Goal: Information Seeking & Learning: Learn about a topic

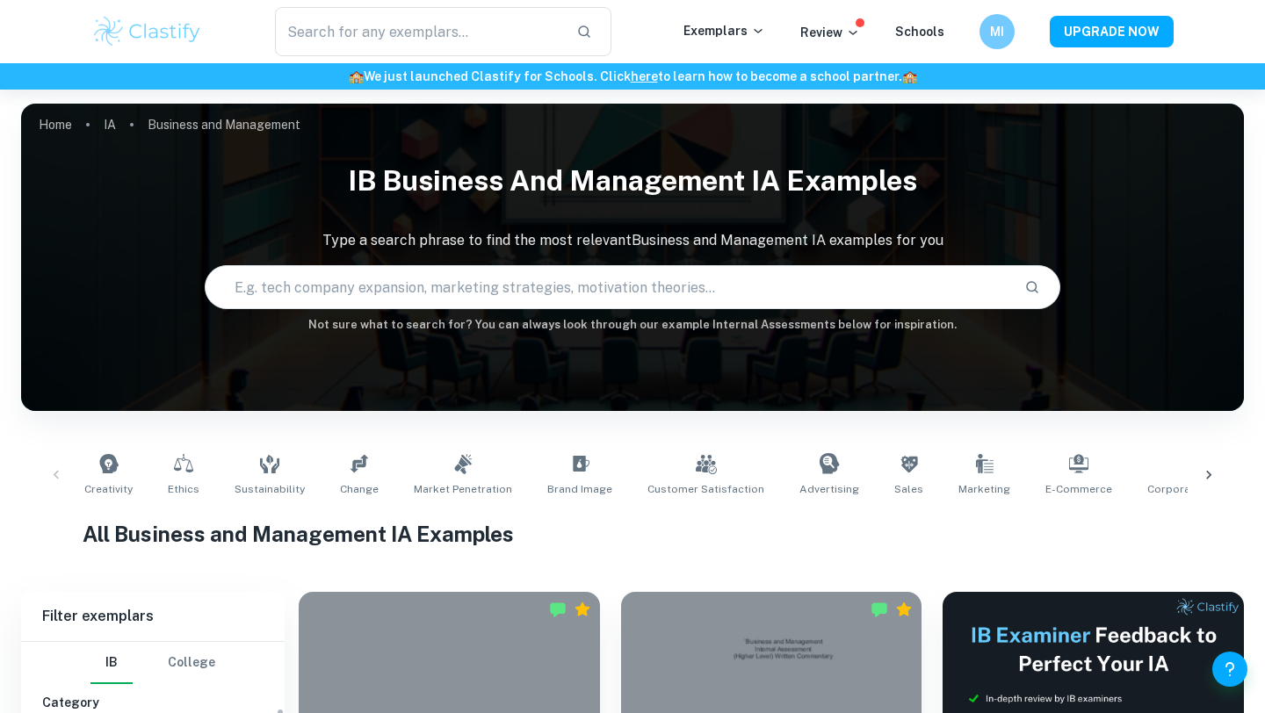
checkbox input "true"
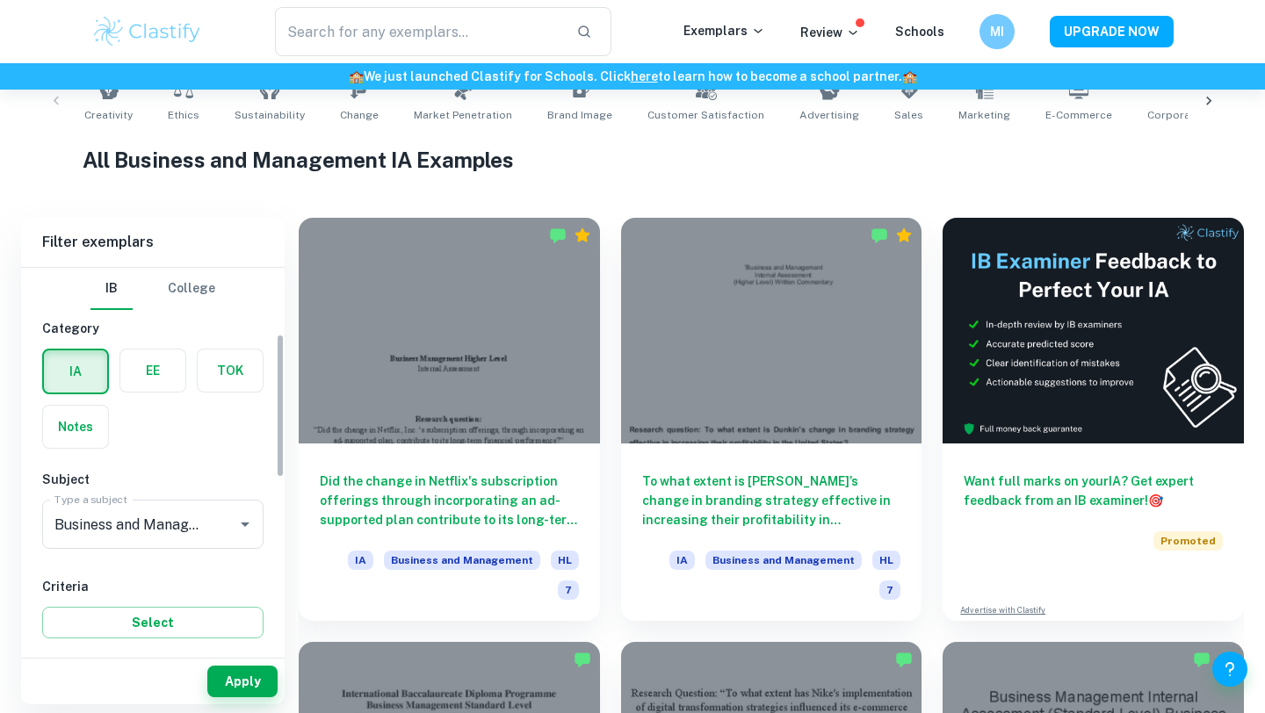
scroll to position [175, 0]
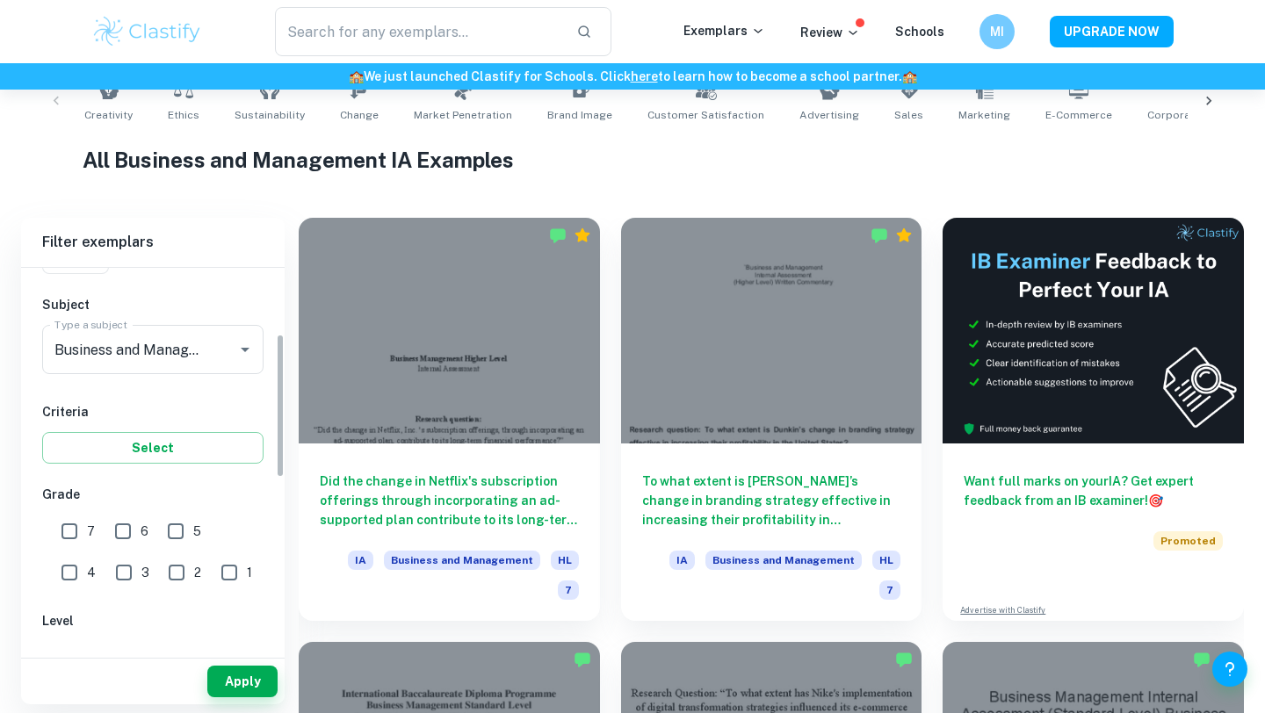
click at [72, 527] on input "7" at bounding box center [69, 531] width 35 height 35
checkbox input "true"
click at [258, 678] on button "Apply" at bounding box center [242, 682] width 70 height 32
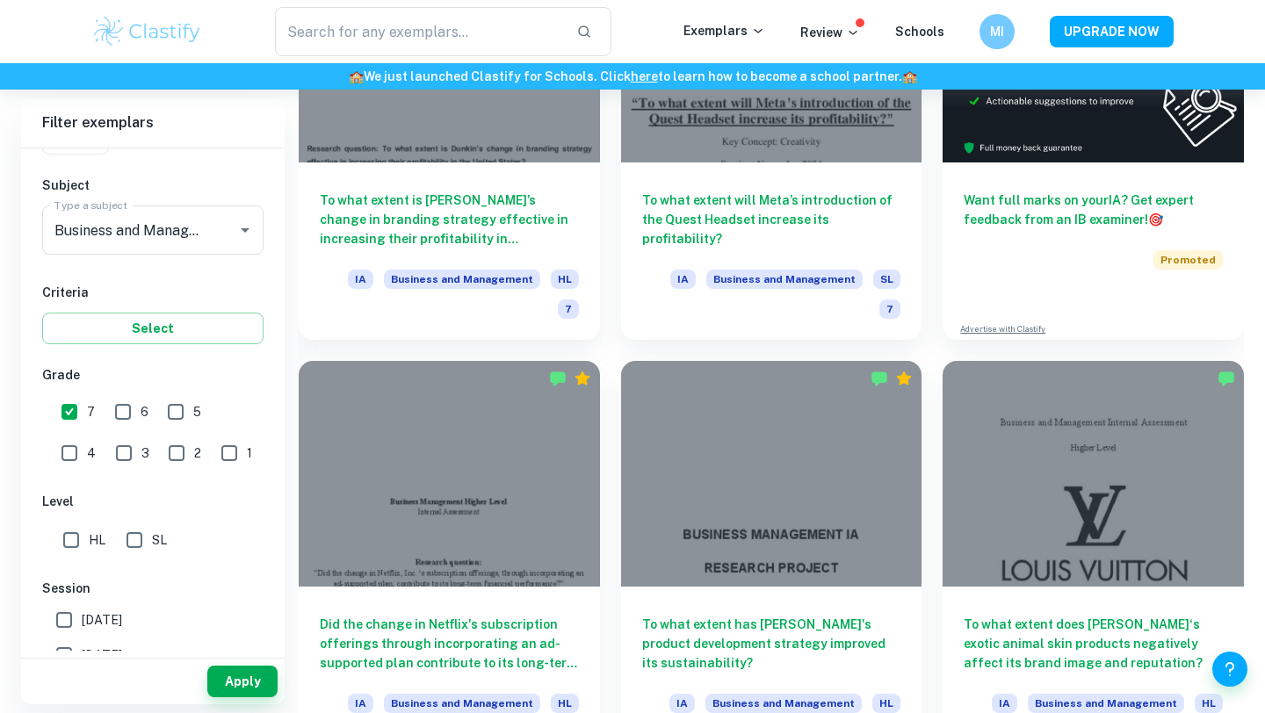
scroll to position [651, 0]
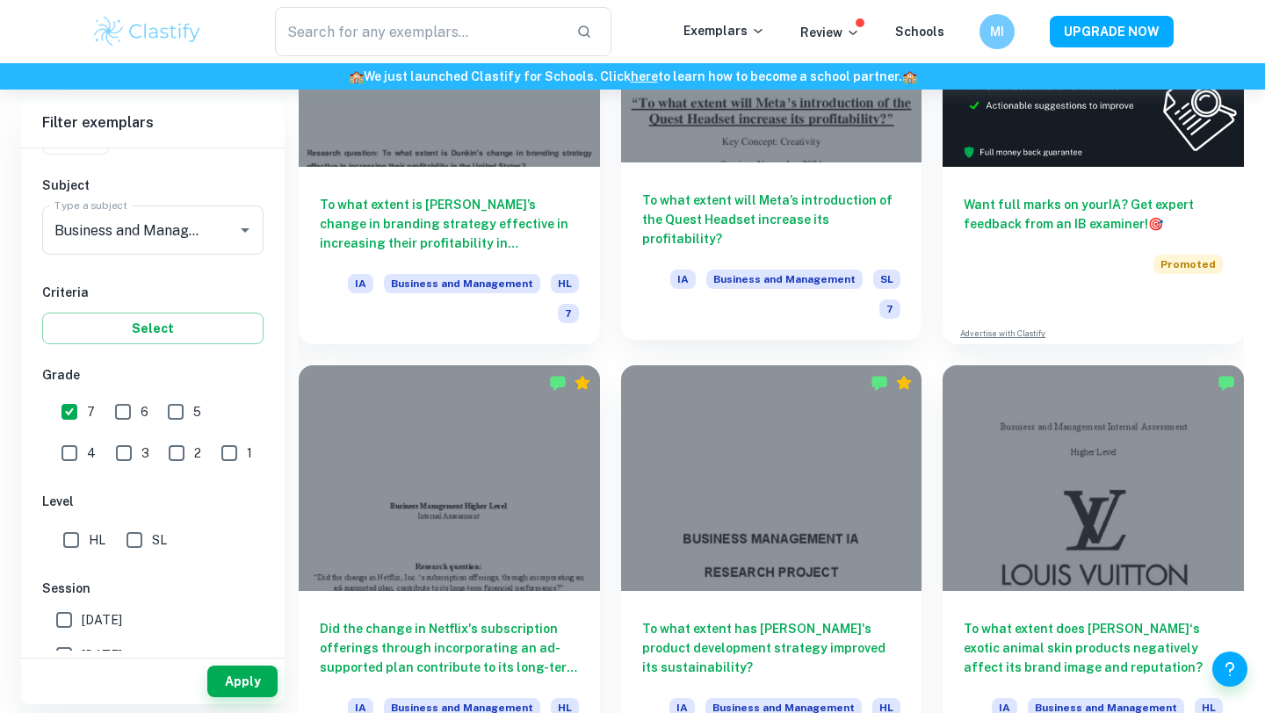
click at [833, 190] on div "To what extent will Meta’s introduction of the Quest Headset increase its profi…" at bounding box center [771, 250] width 301 height 177
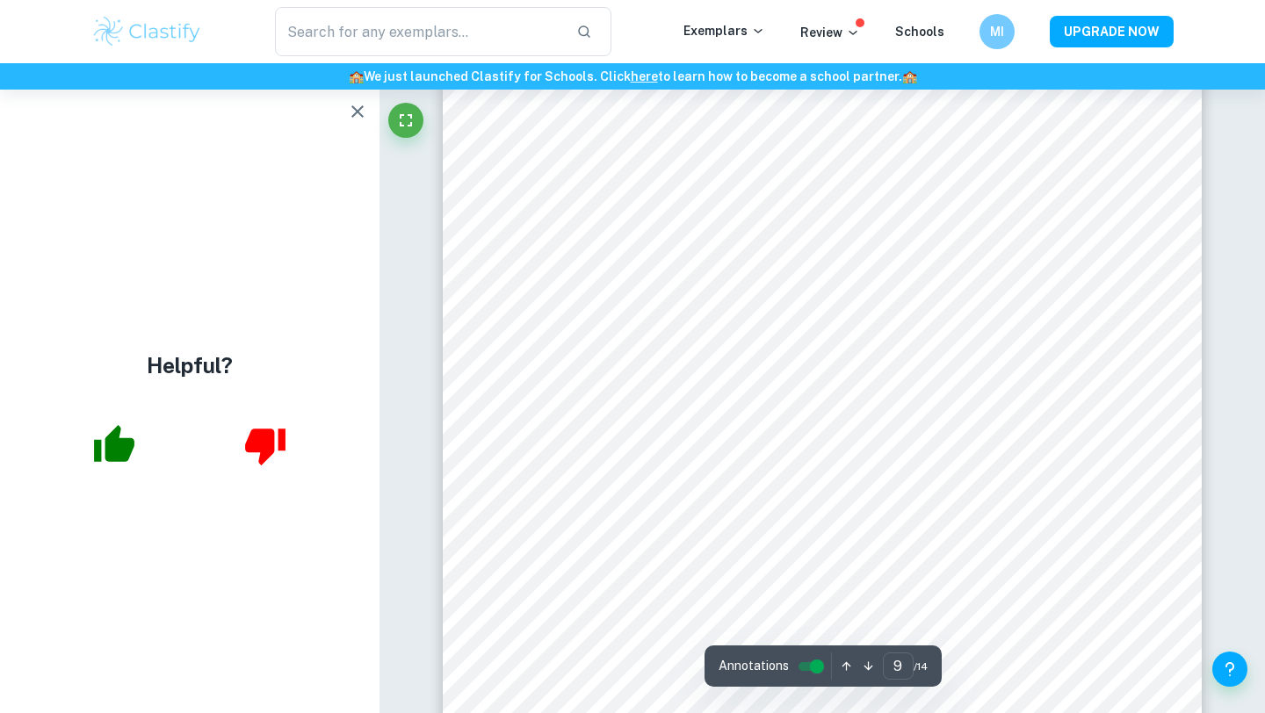
scroll to position [9191, 0]
click at [353, 118] on icon "button" at bounding box center [357, 111] width 21 height 21
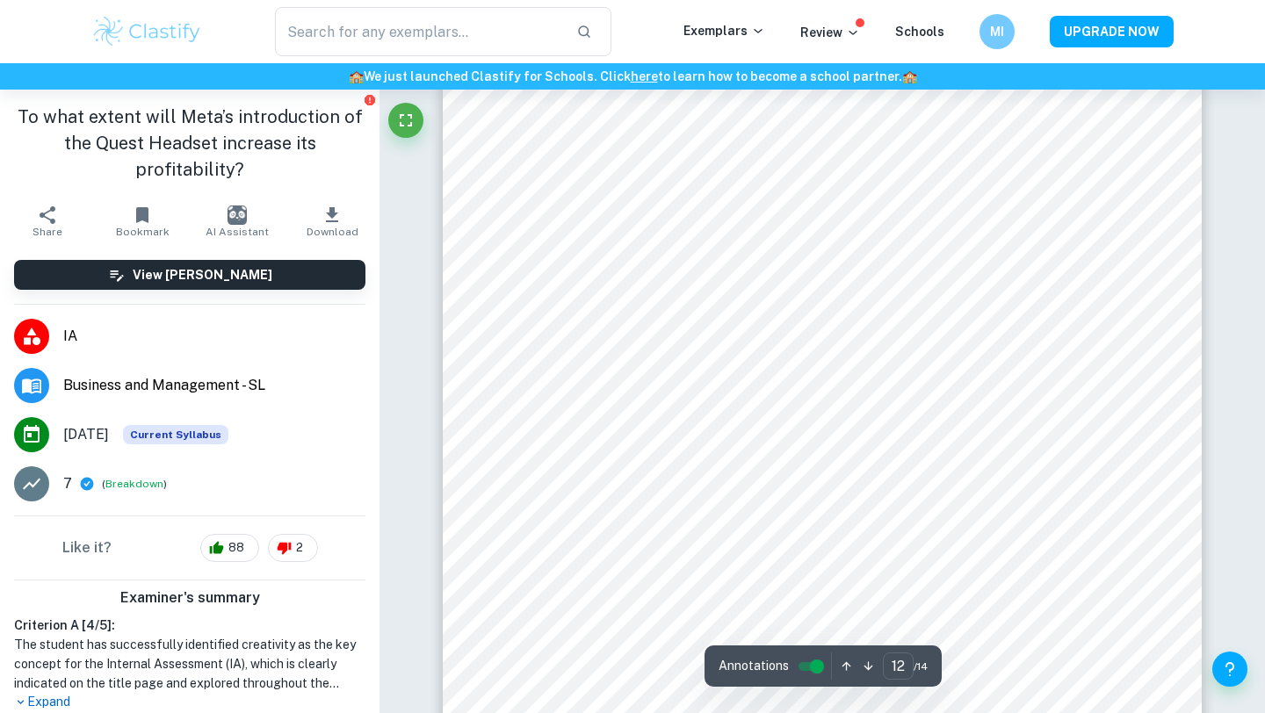
scroll to position [12559, 0]
type input "14"
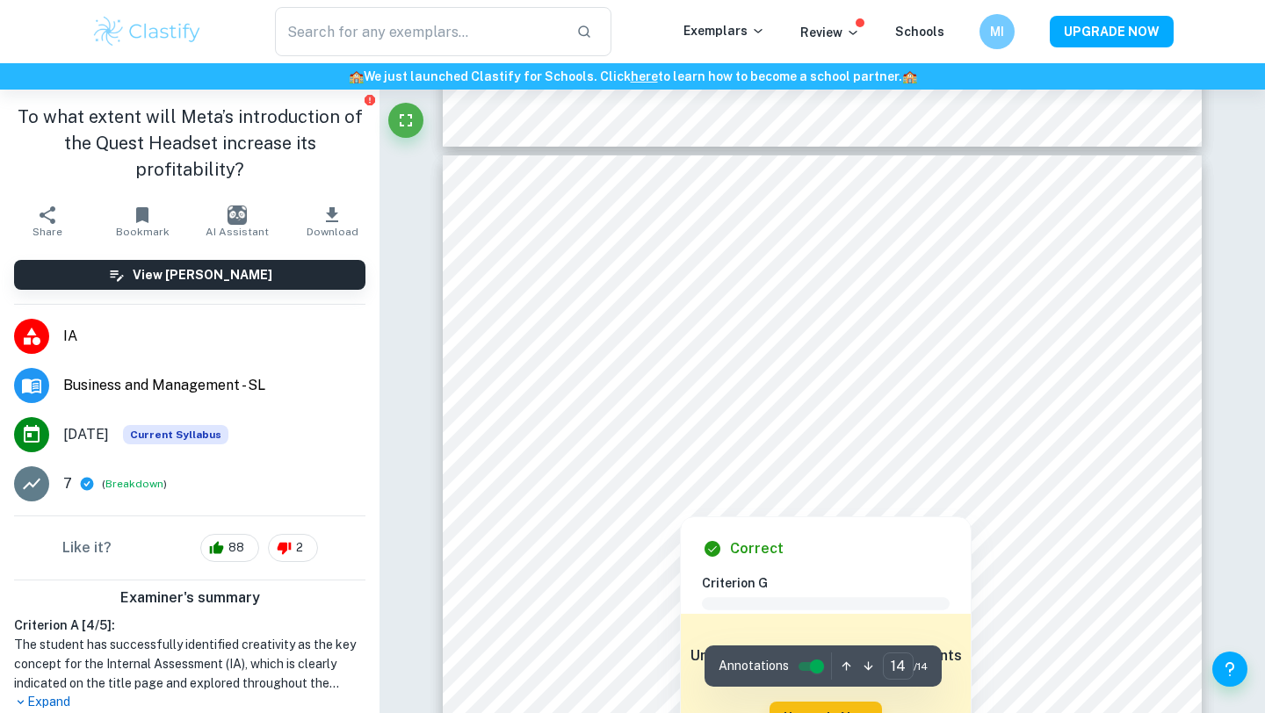
scroll to position [14400, 0]
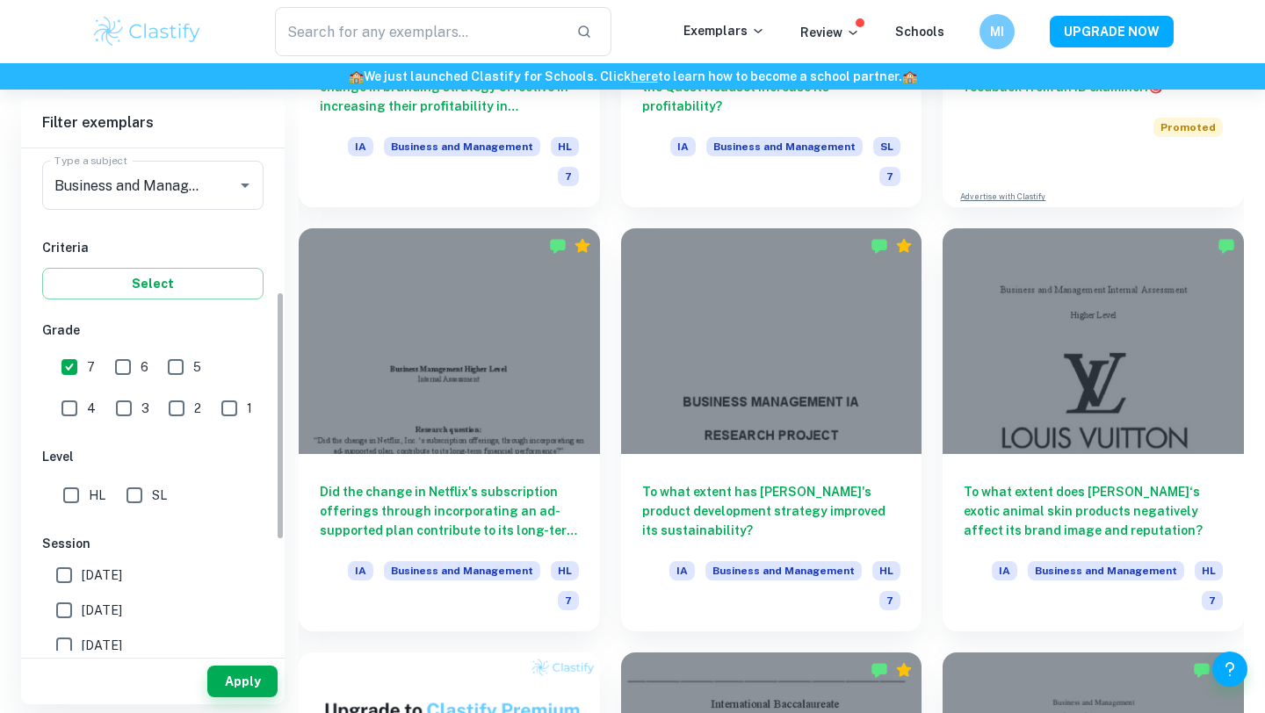
scroll to position [340, 0]
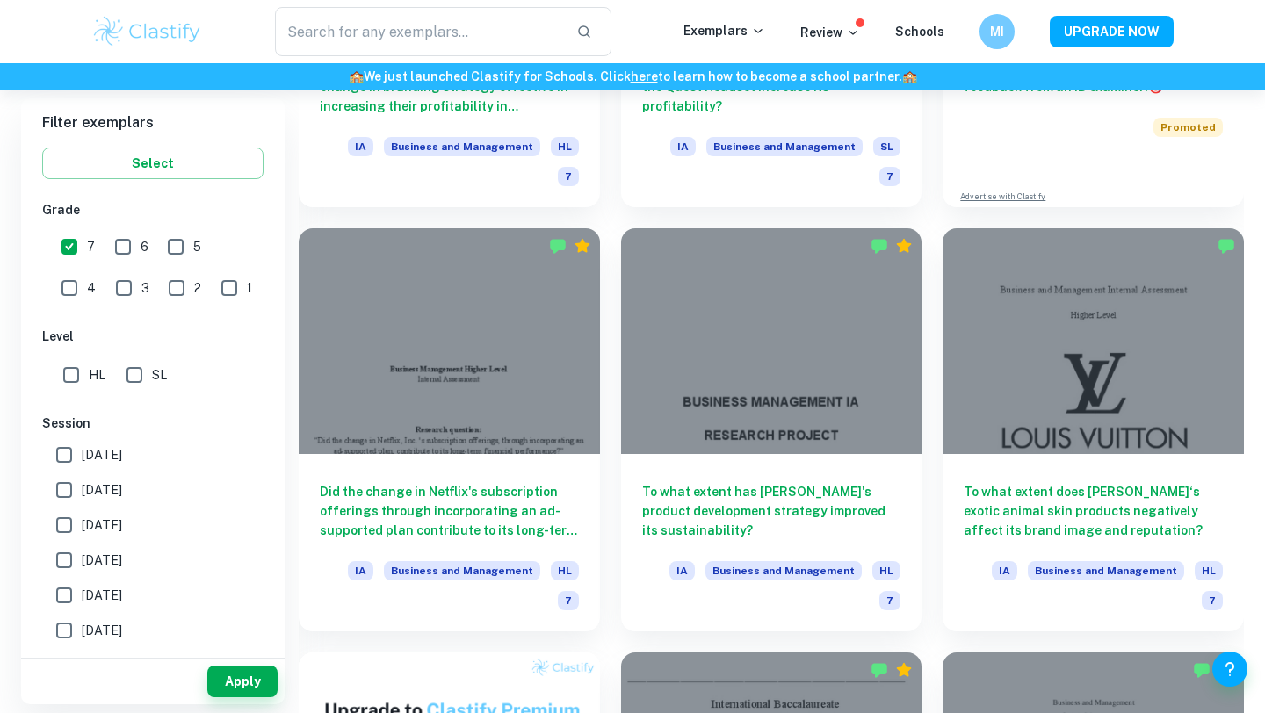
click at [76, 369] on input "HL" at bounding box center [71, 374] width 35 height 35
checkbox input "true"
click at [258, 687] on button "Apply" at bounding box center [242, 682] width 70 height 32
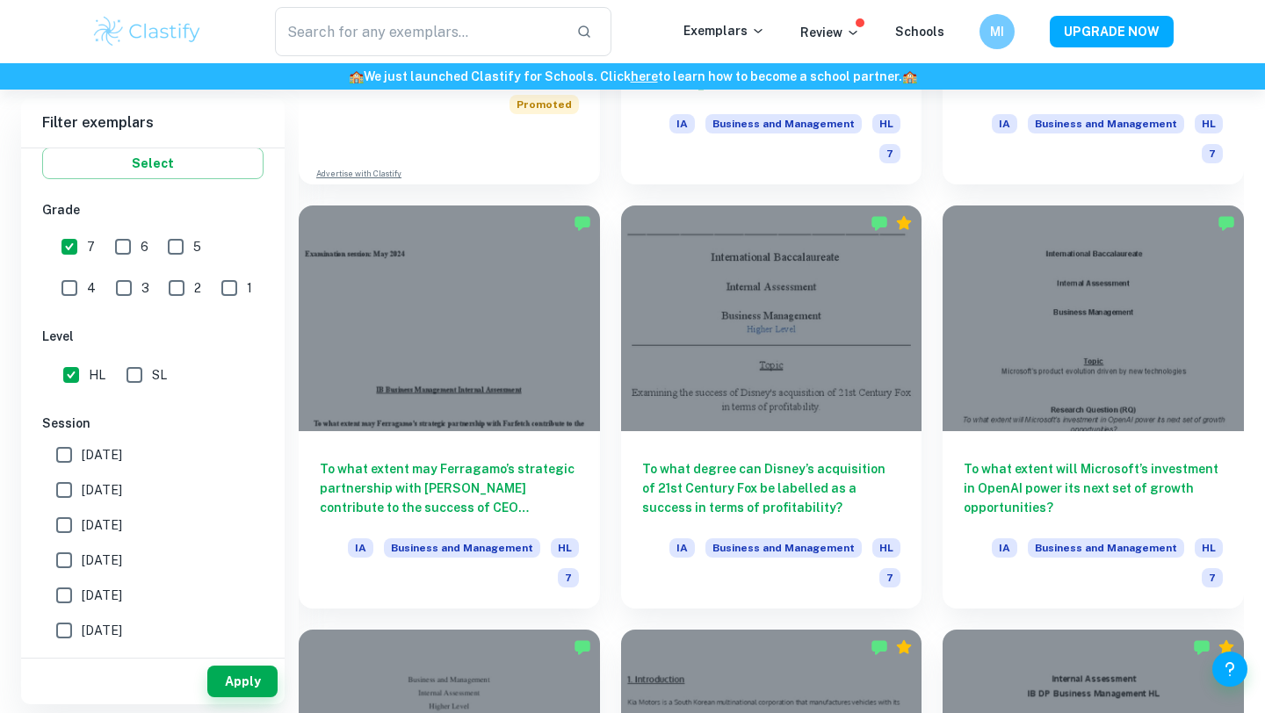
scroll to position [1658, 0]
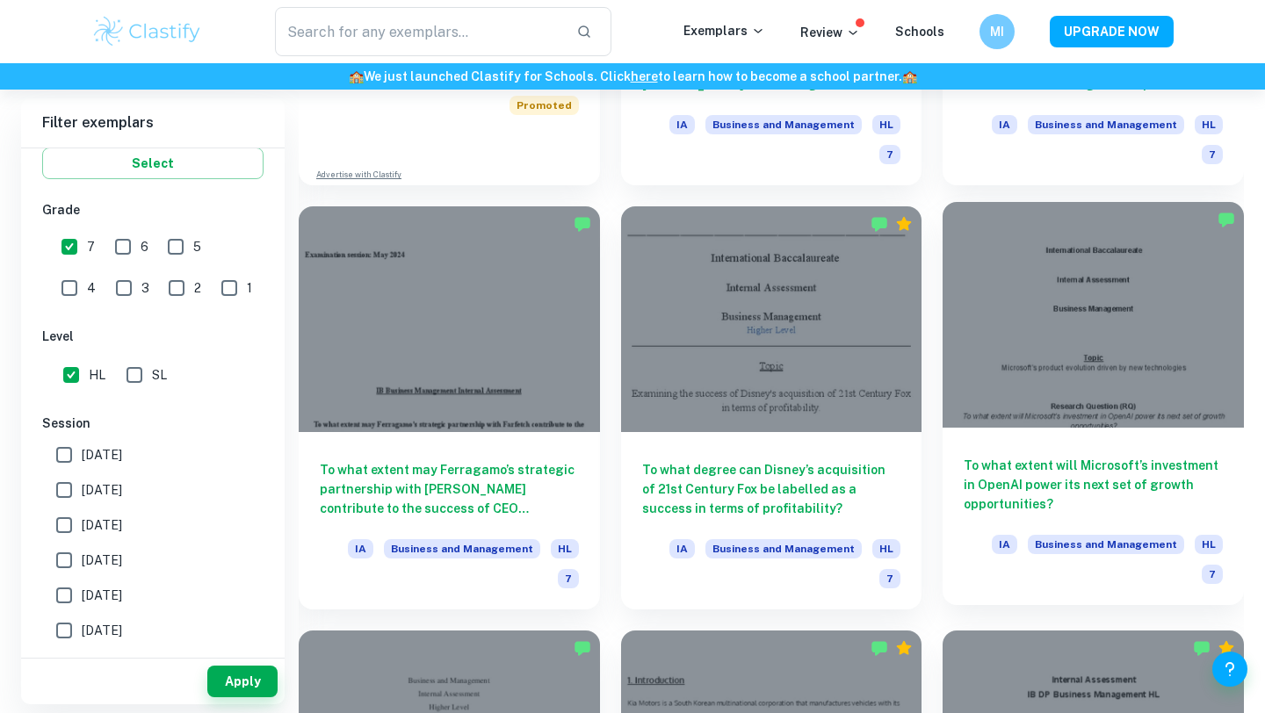
click at [1034, 456] on h6 "To what extent will Microsoft’s investment in OpenAI power its next set of grow…" at bounding box center [1092, 485] width 259 height 58
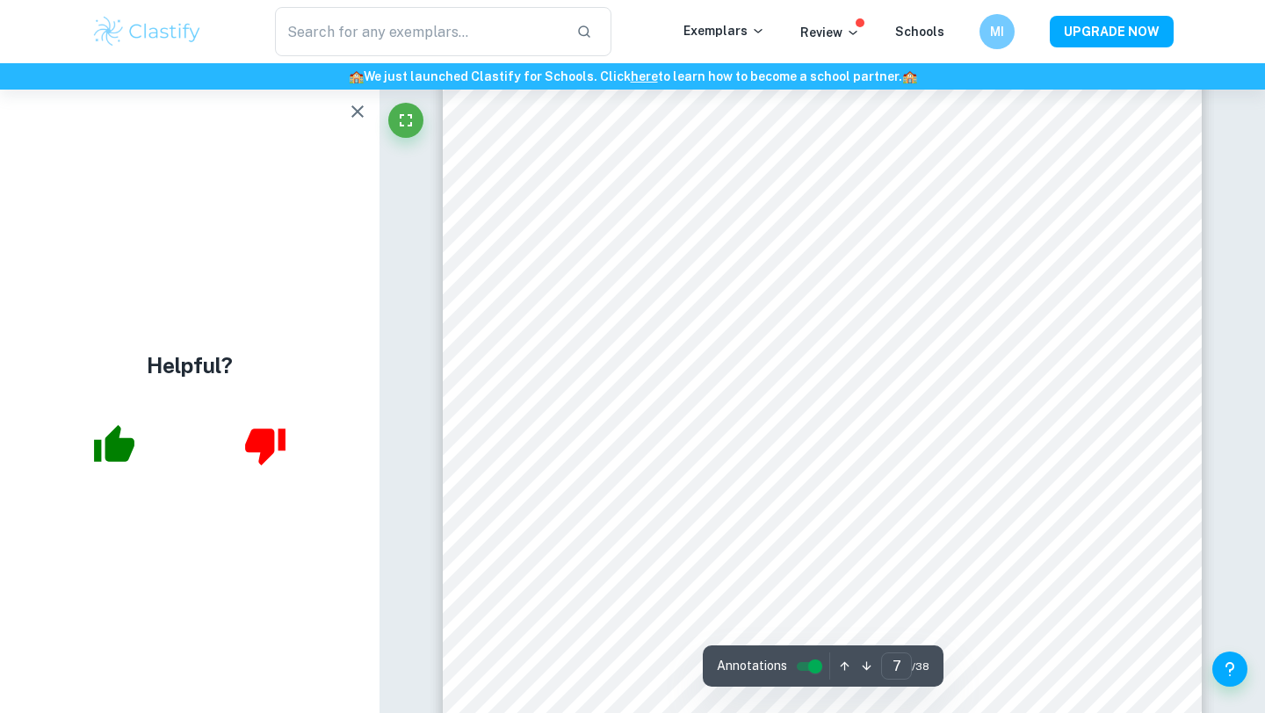
scroll to position [6142, 0]
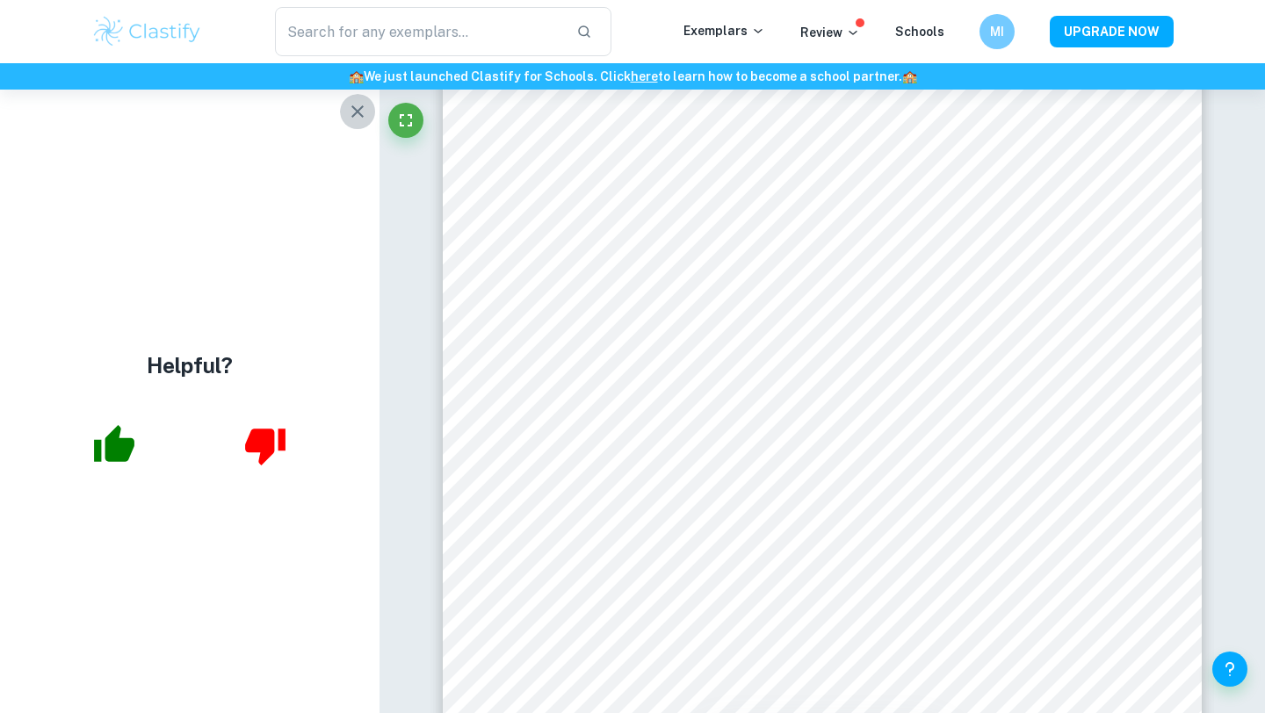
click at [350, 101] on icon "button" at bounding box center [357, 111] width 21 height 21
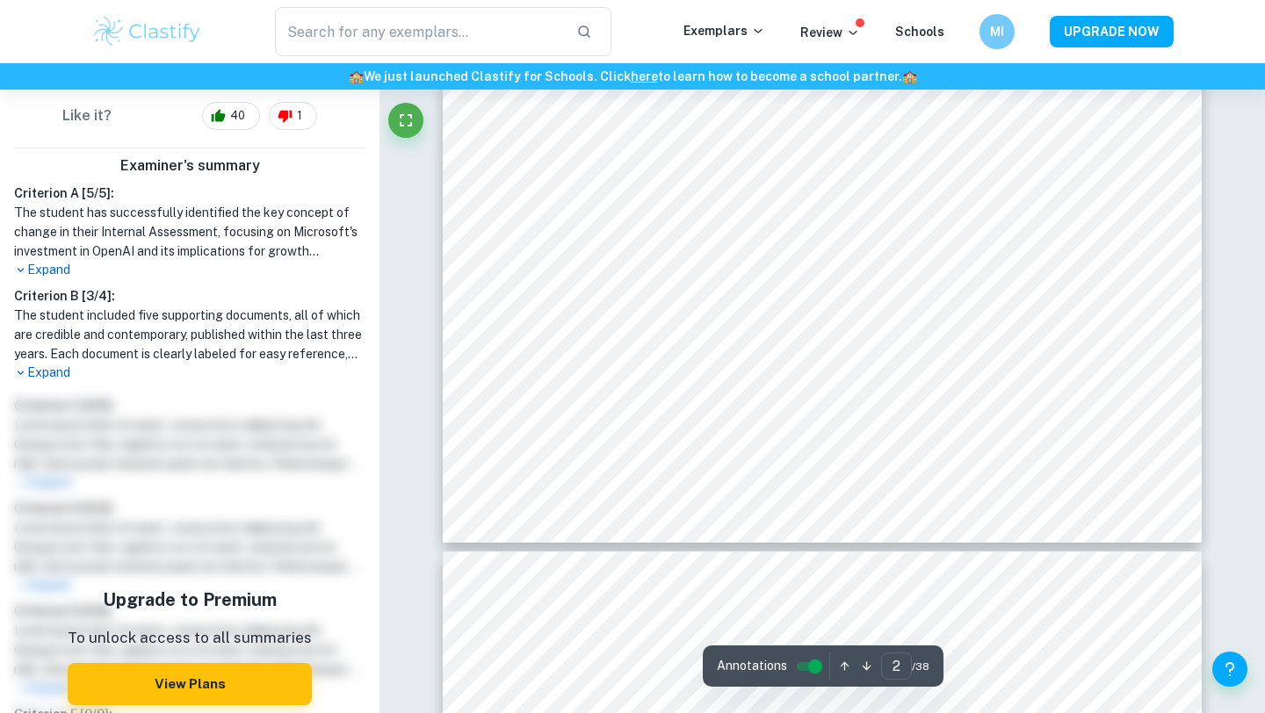
scroll to position [1594, 0]
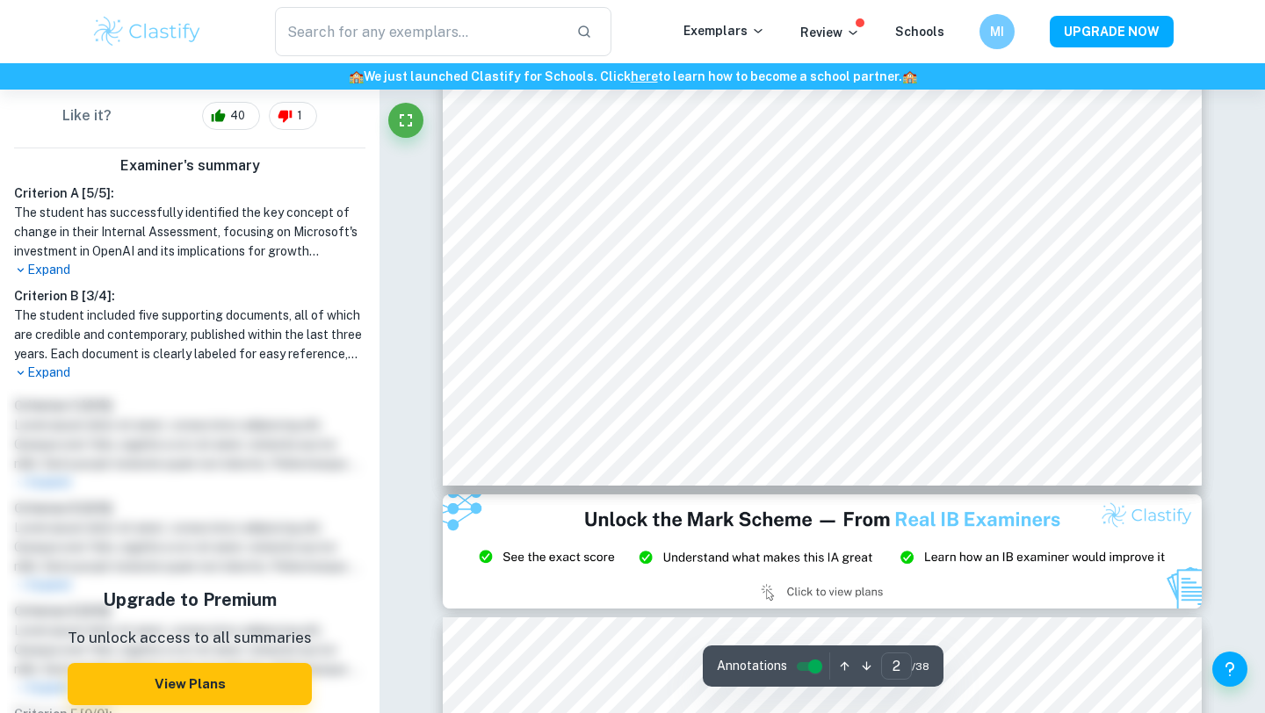
type input "1"
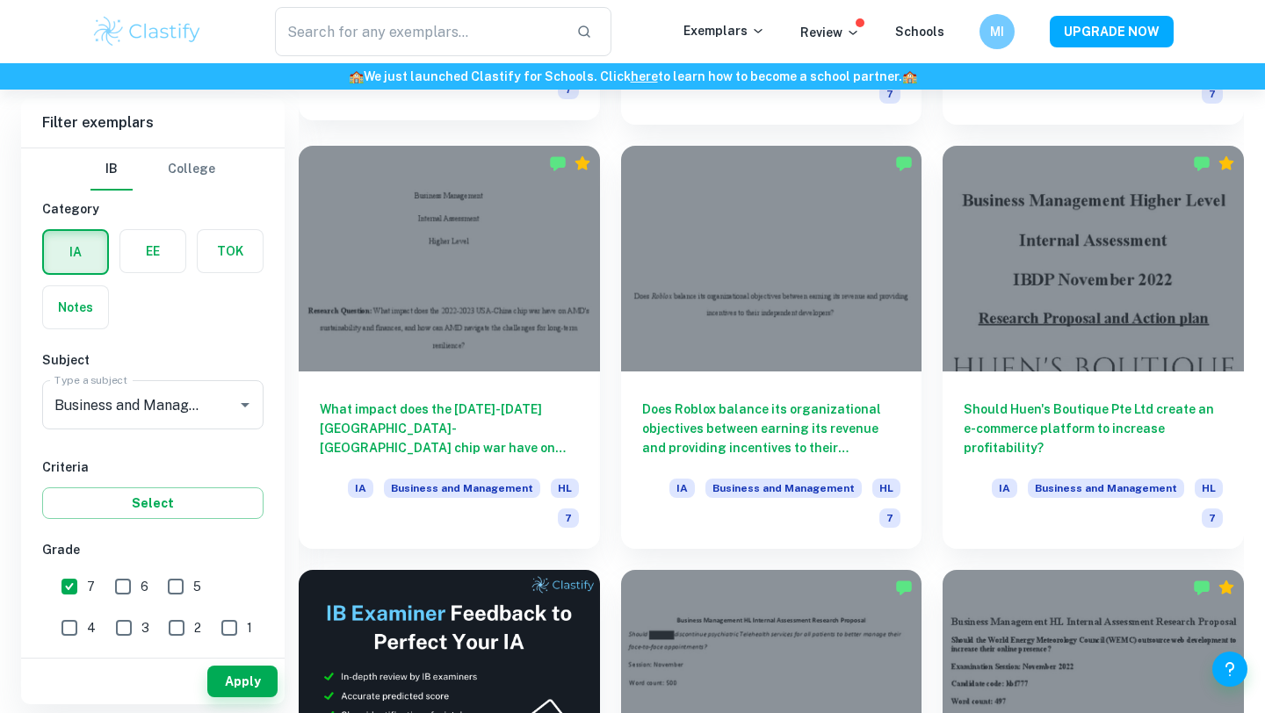
scroll to position [2580, 0]
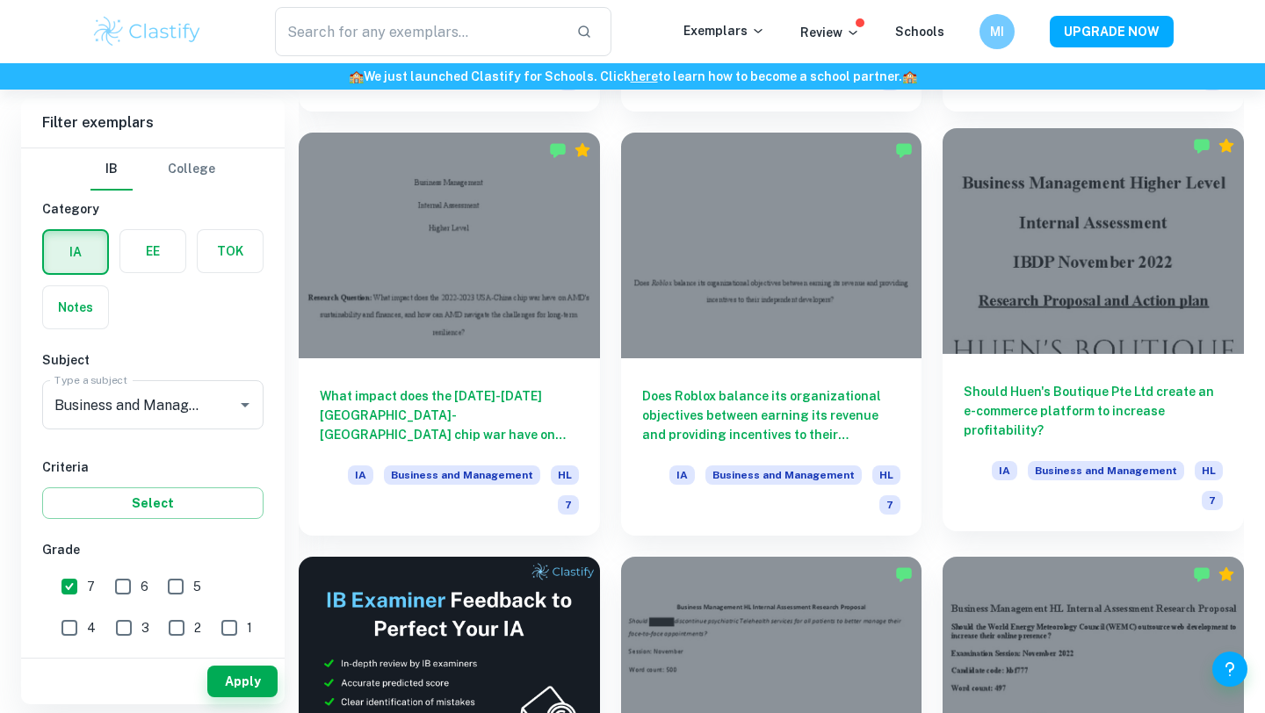
click at [1072, 382] on h6 "Should Huen's Boutique Pte Ltd create an e-commerce platform to increase profit…" at bounding box center [1092, 411] width 259 height 58
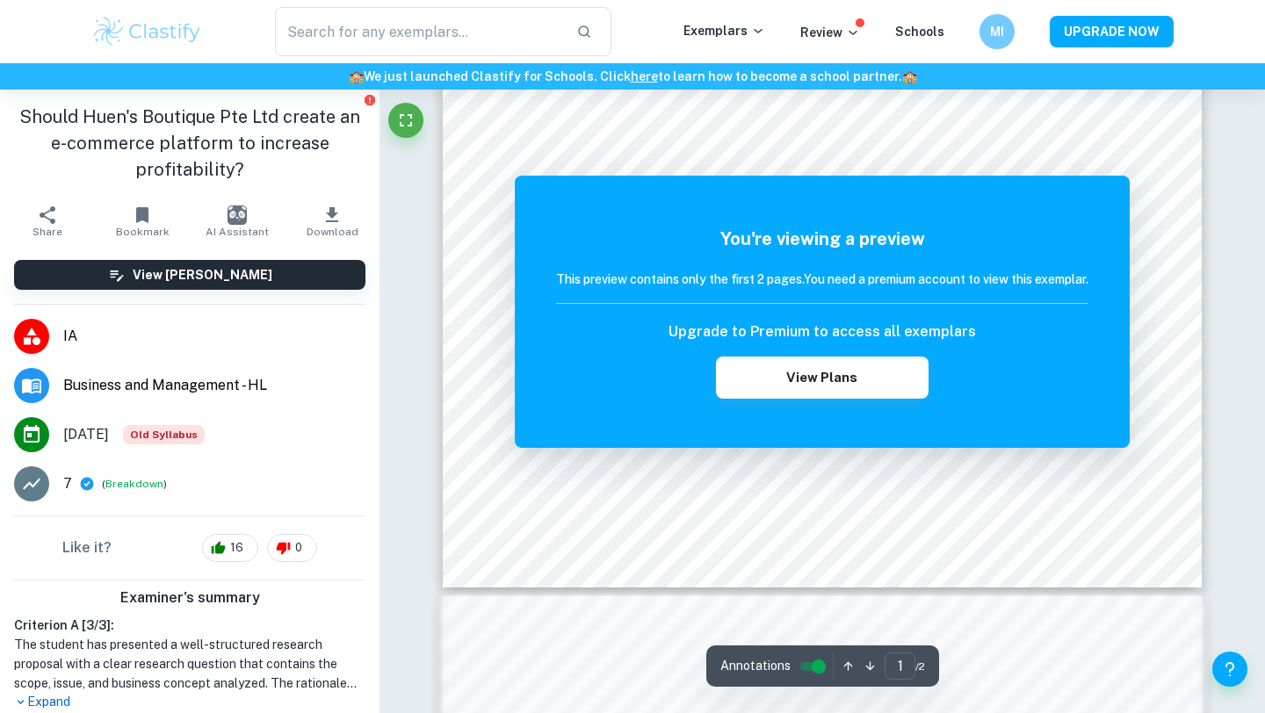
scroll to position [501, 0]
